Goal: Task Accomplishment & Management: Use online tool/utility

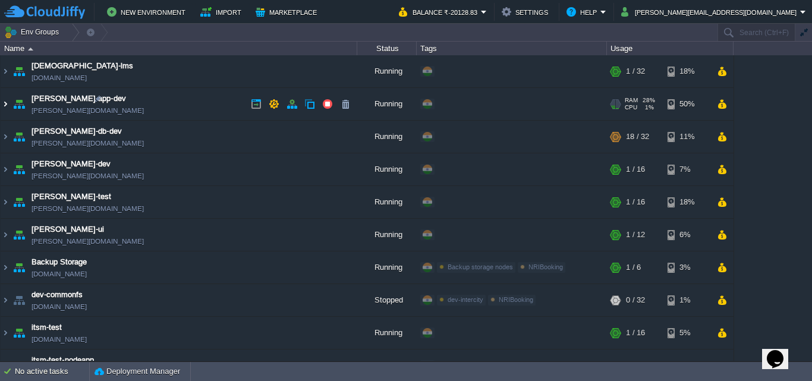
click at [10, 100] on img at bounding box center [6, 104] width 10 height 32
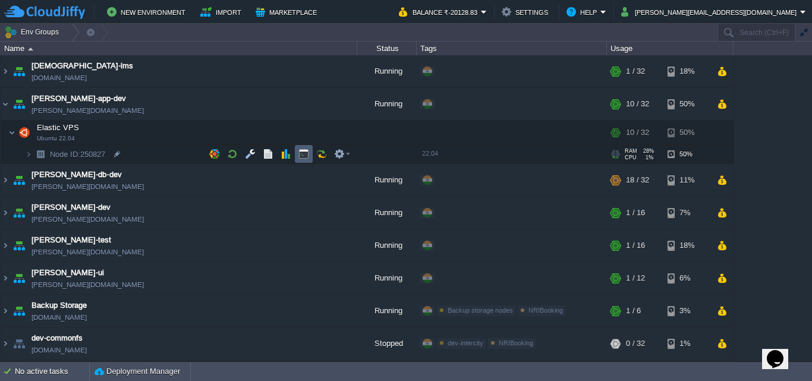
click at [302, 151] on button "button" at bounding box center [303, 154] width 11 height 11
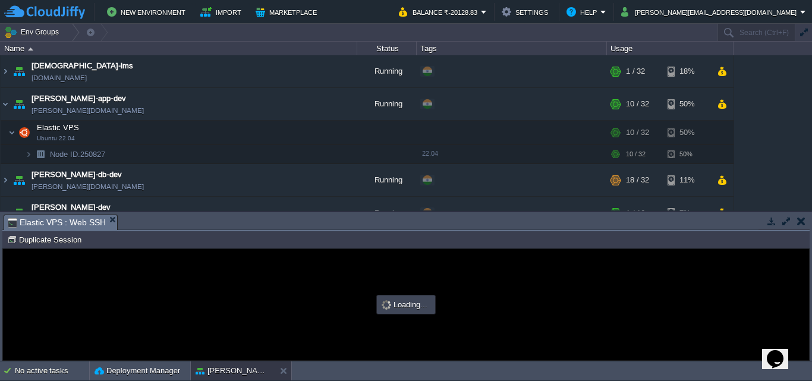
type input "#000000"
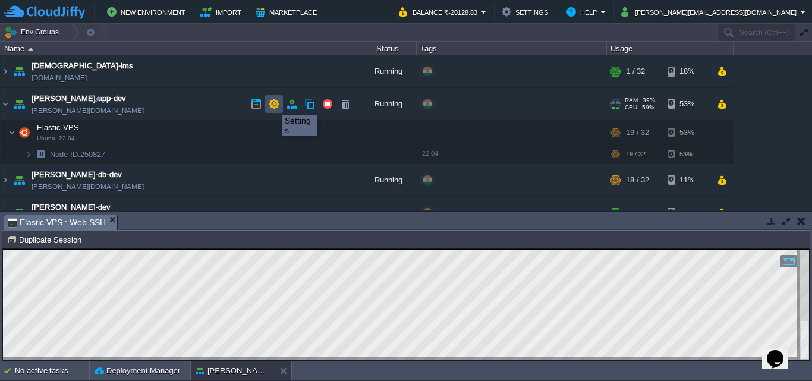
click at [273, 104] on button "button" at bounding box center [274, 104] width 11 height 11
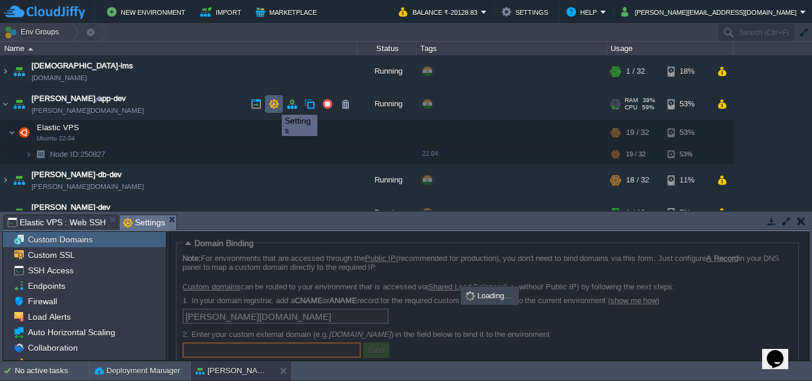
scroll to position [1, 0]
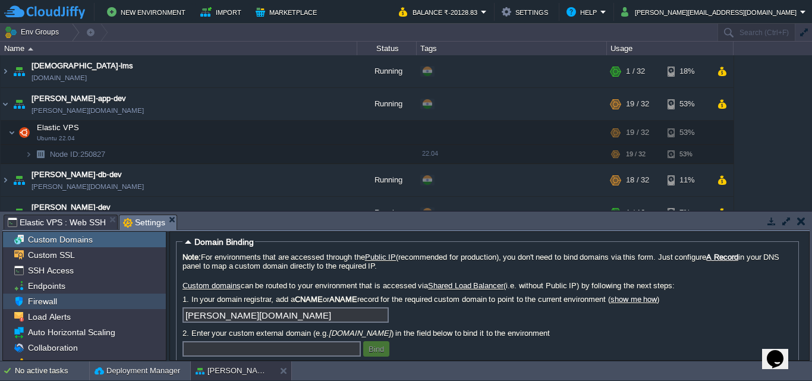
click at [47, 301] on span "Firewall" at bounding box center [42, 301] width 33 height 11
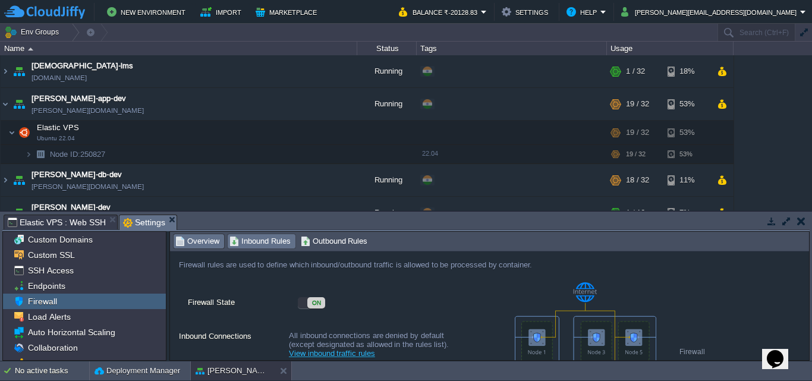
click at [260, 236] on span "Inbound Rules" at bounding box center [259, 241] width 61 height 13
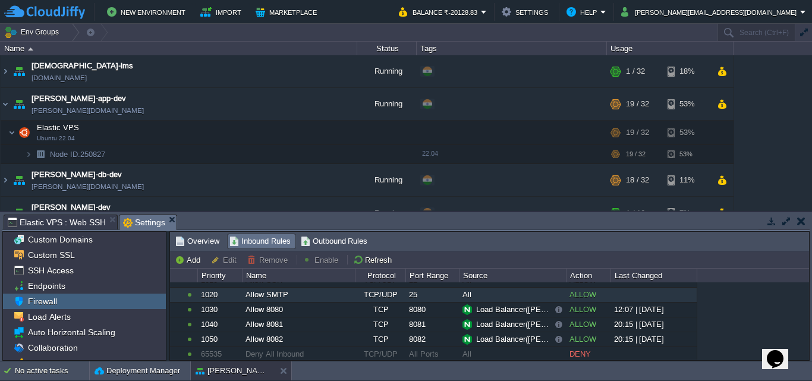
scroll to position [68, 0]
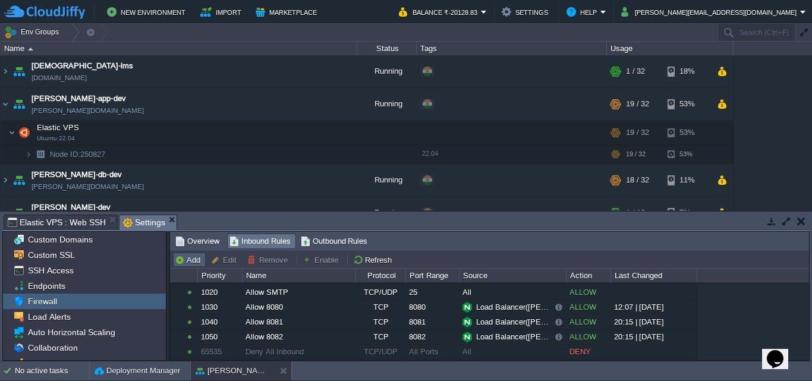
click at [197, 259] on button "Add" at bounding box center [189, 259] width 29 height 11
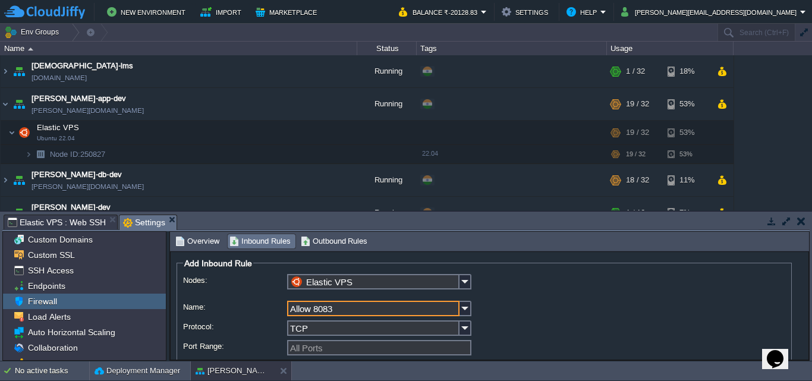
type input "Allow 8083"
click at [343, 344] on input "All Ports" at bounding box center [379, 347] width 184 height 15
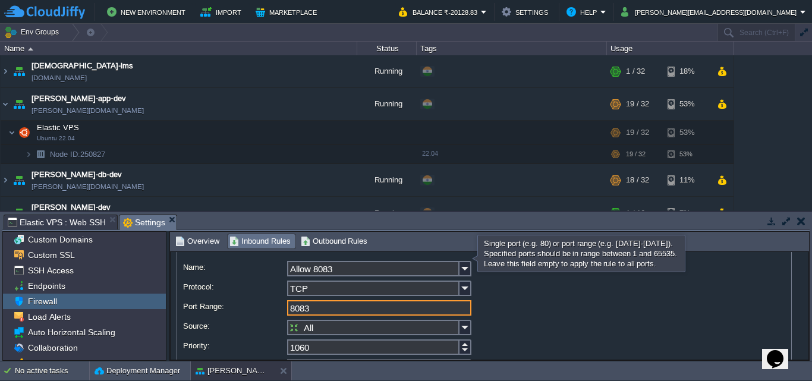
scroll to position [102, 0]
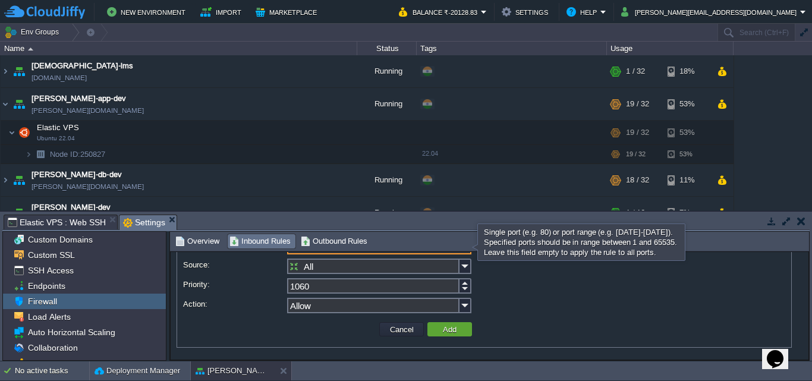
type input "8083"
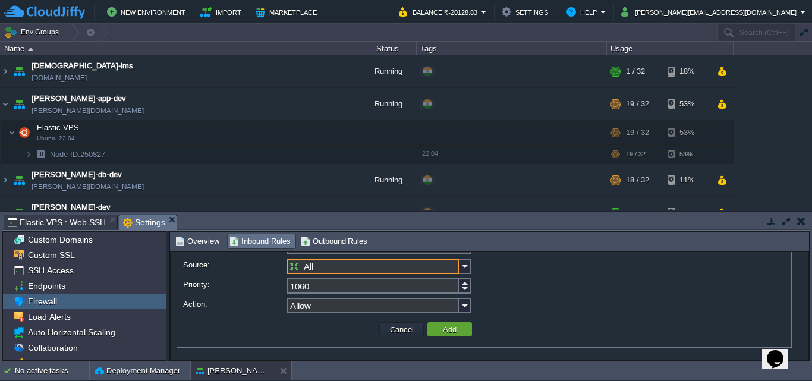
click at [402, 266] on input "All" at bounding box center [373, 265] width 172 height 15
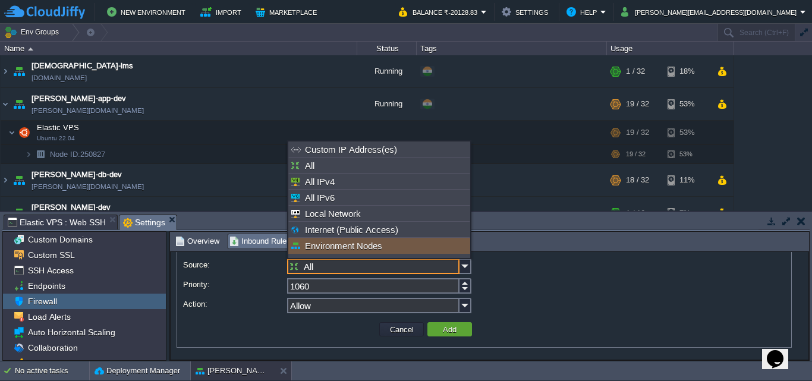
click at [361, 251] on div "Environment Nodes" at bounding box center [379, 246] width 182 height 16
type input "Environment Nodes"
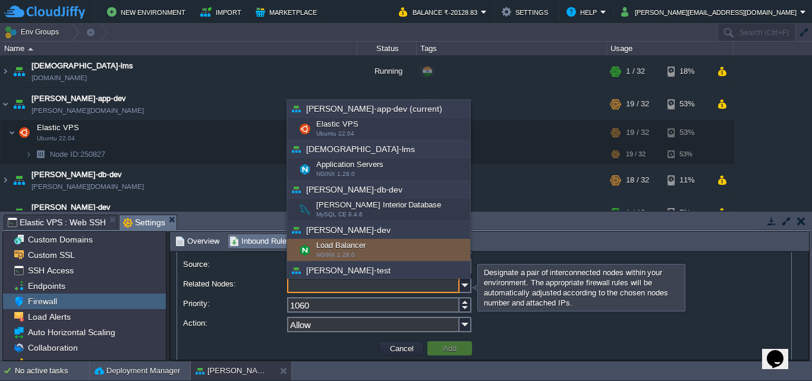
click at [332, 241] on div "Load Balancer NGINX 1.28.0" at bounding box center [378, 250] width 183 height 23
type input "Load Balancer ([PERSON_NAME]-dev)"
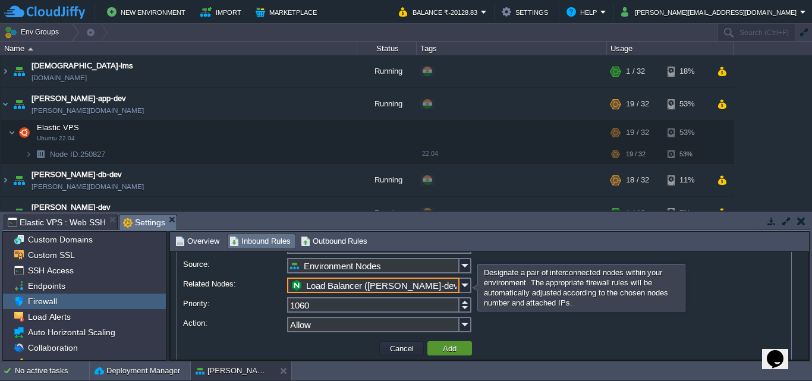
click at [448, 348] on button "Add" at bounding box center [449, 348] width 21 height 11
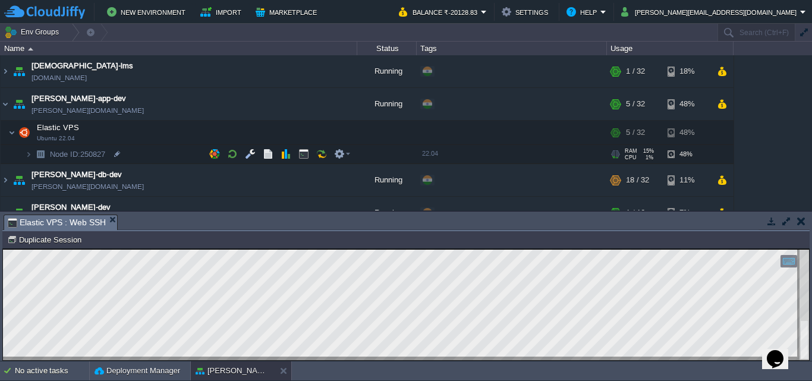
scroll to position [59, 0]
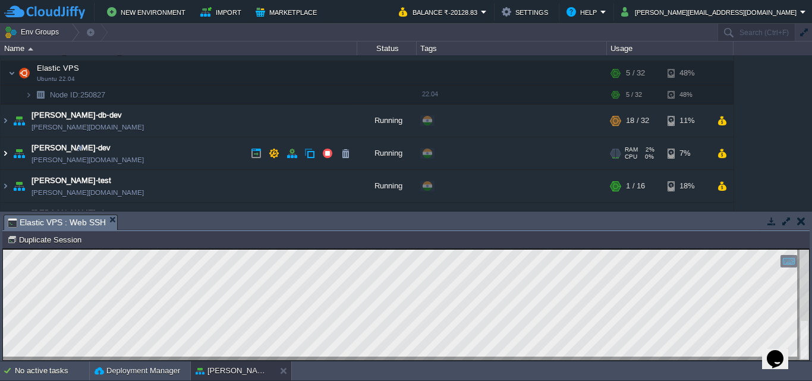
click at [8, 153] on img at bounding box center [6, 153] width 10 height 32
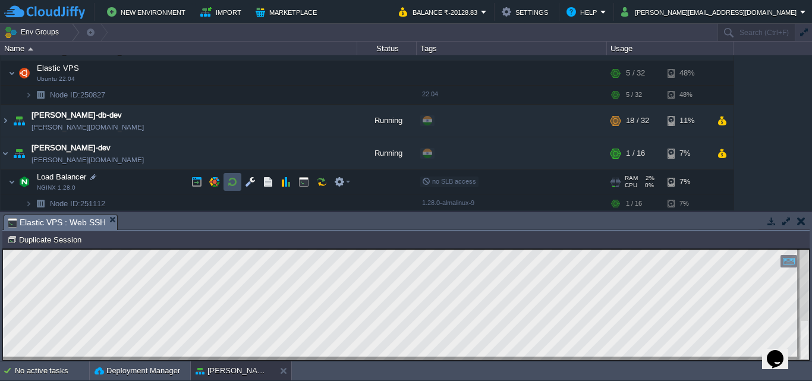
click at [231, 183] on button "button" at bounding box center [232, 181] width 11 height 11
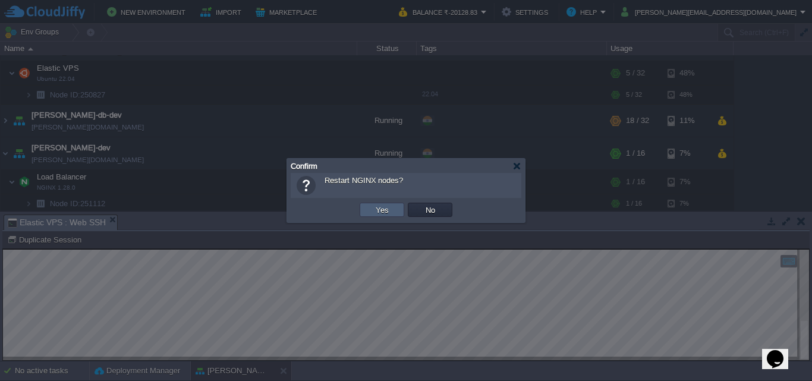
click at [381, 210] on button "Yes" at bounding box center [382, 209] width 20 height 11
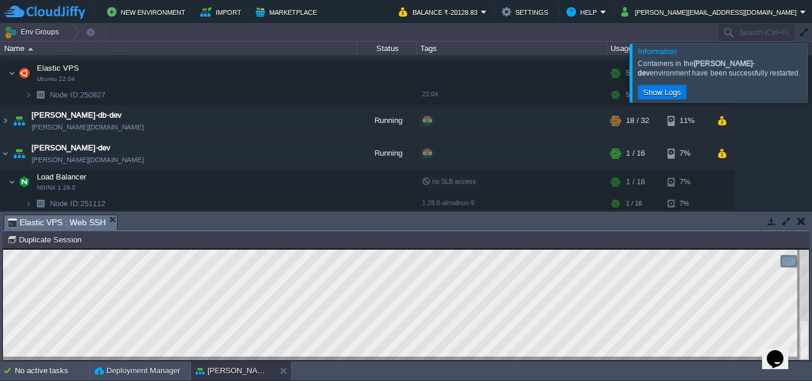
drag, startPoint x: 796, startPoint y: 69, endPoint x: 779, endPoint y: 70, distance: 17.2
click at [811, 69] on div at bounding box center [826, 72] width 0 height 58
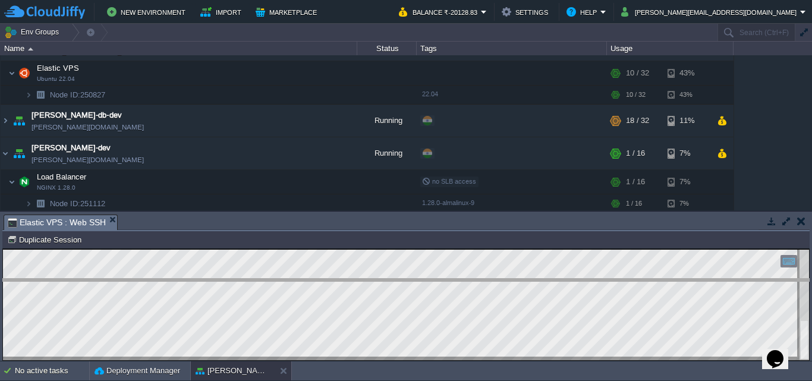
drag, startPoint x: 172, startPoint y: 223, endPoint x: 172, endPoint y: 287, distance: 64.2
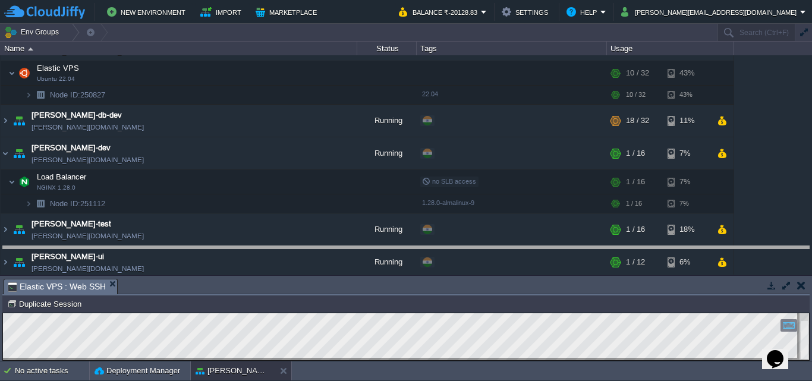
drag, startPoint x: 305, startPoint y: 288, endPoint x: 299, endPoint y: 255, distance: 33.2
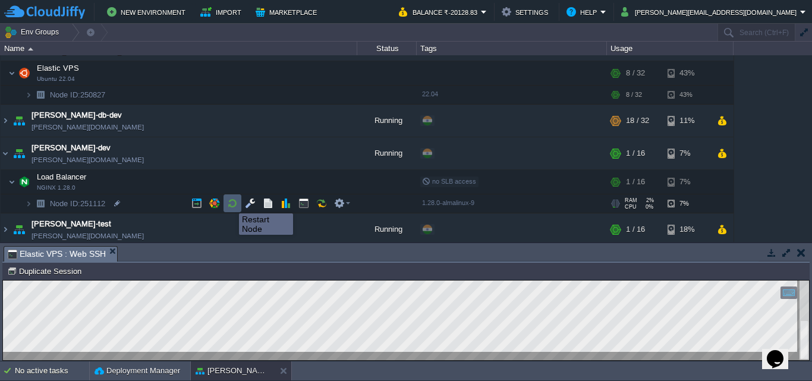
click at [230, 201] on button "button" at bounding box center [232, 203] width 11 height 11
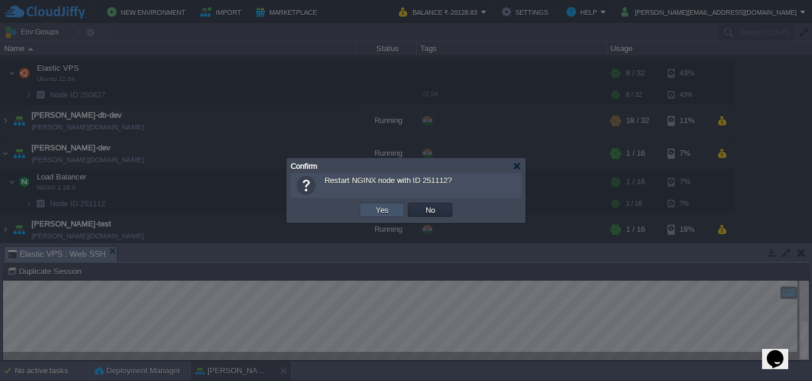
click at [372, 206] on button "Yes" at bounding box center [382, 209] width 20 height 11
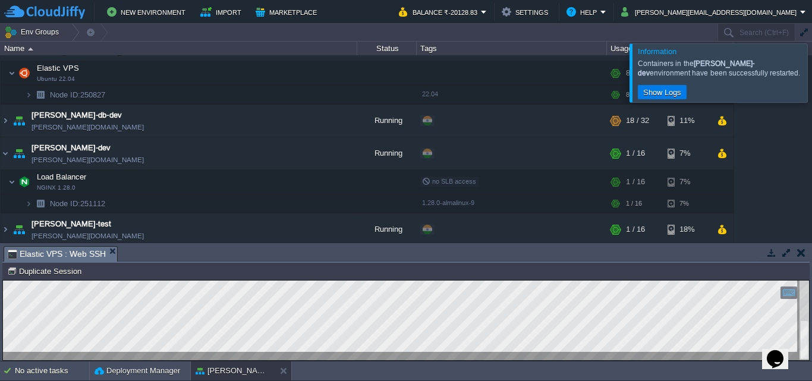
click at [811, 70] on div at bounding box center [826, 72] width 0 height 58
